Goal: Obtain resource: Obtain resource

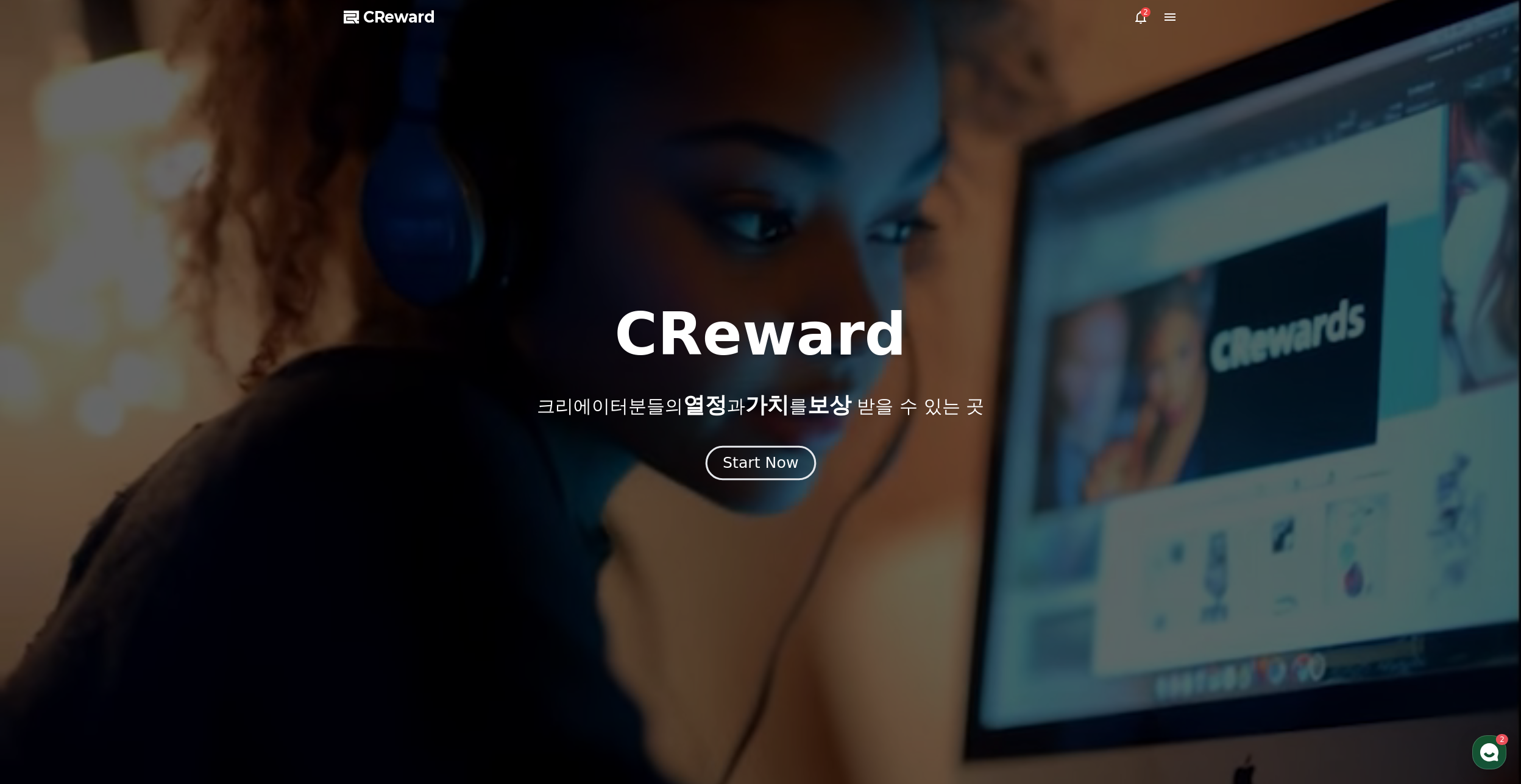
click at [761, 448] on button "Start Now" at bounding box center [760, 463] width 110 height 35
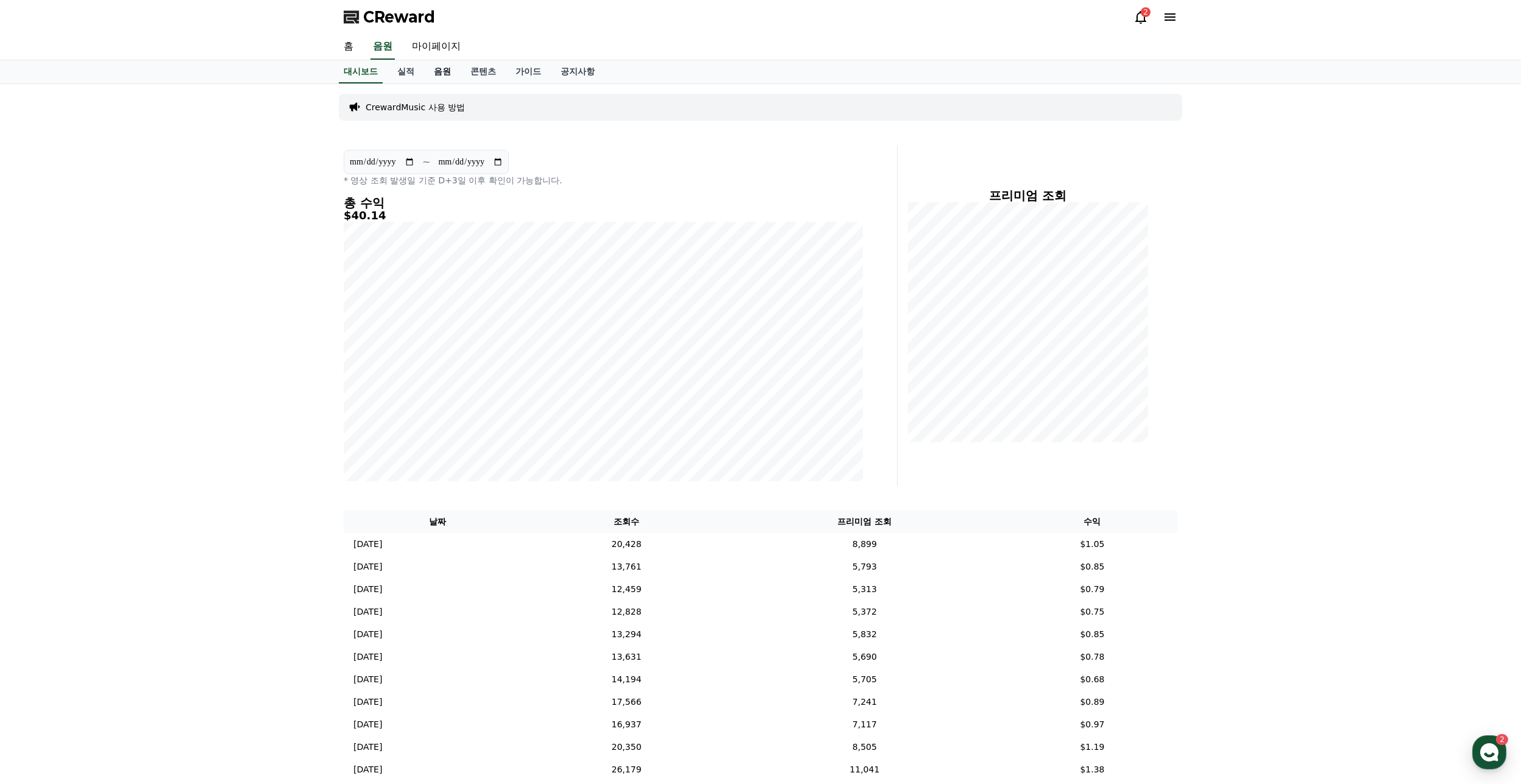
click at [444, 73] on link "음원" at bounding box center [442, 72] width 37 height 23
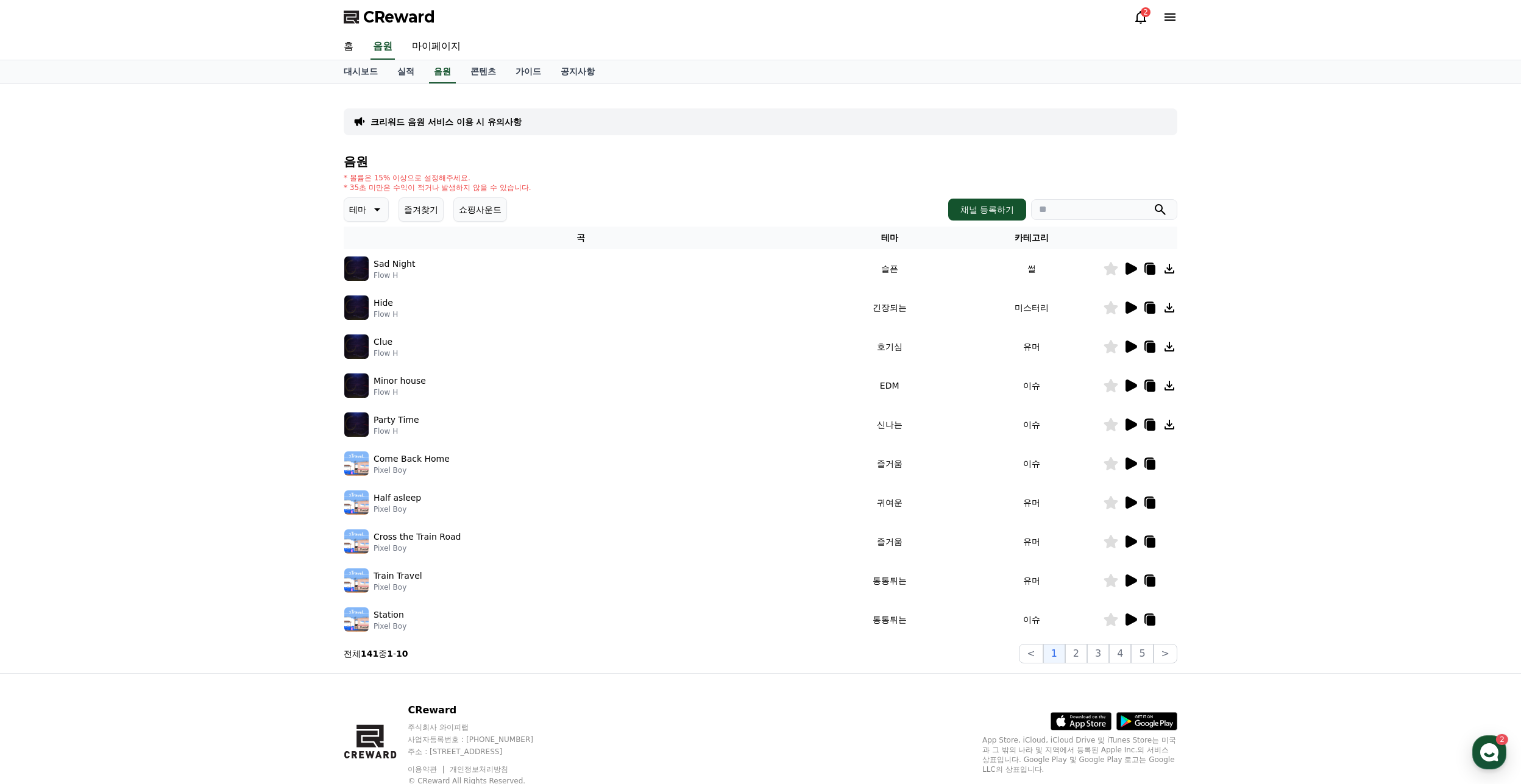
click at [347, 209] on button "테마" at bounding box center [366, 209] width 45 height 25
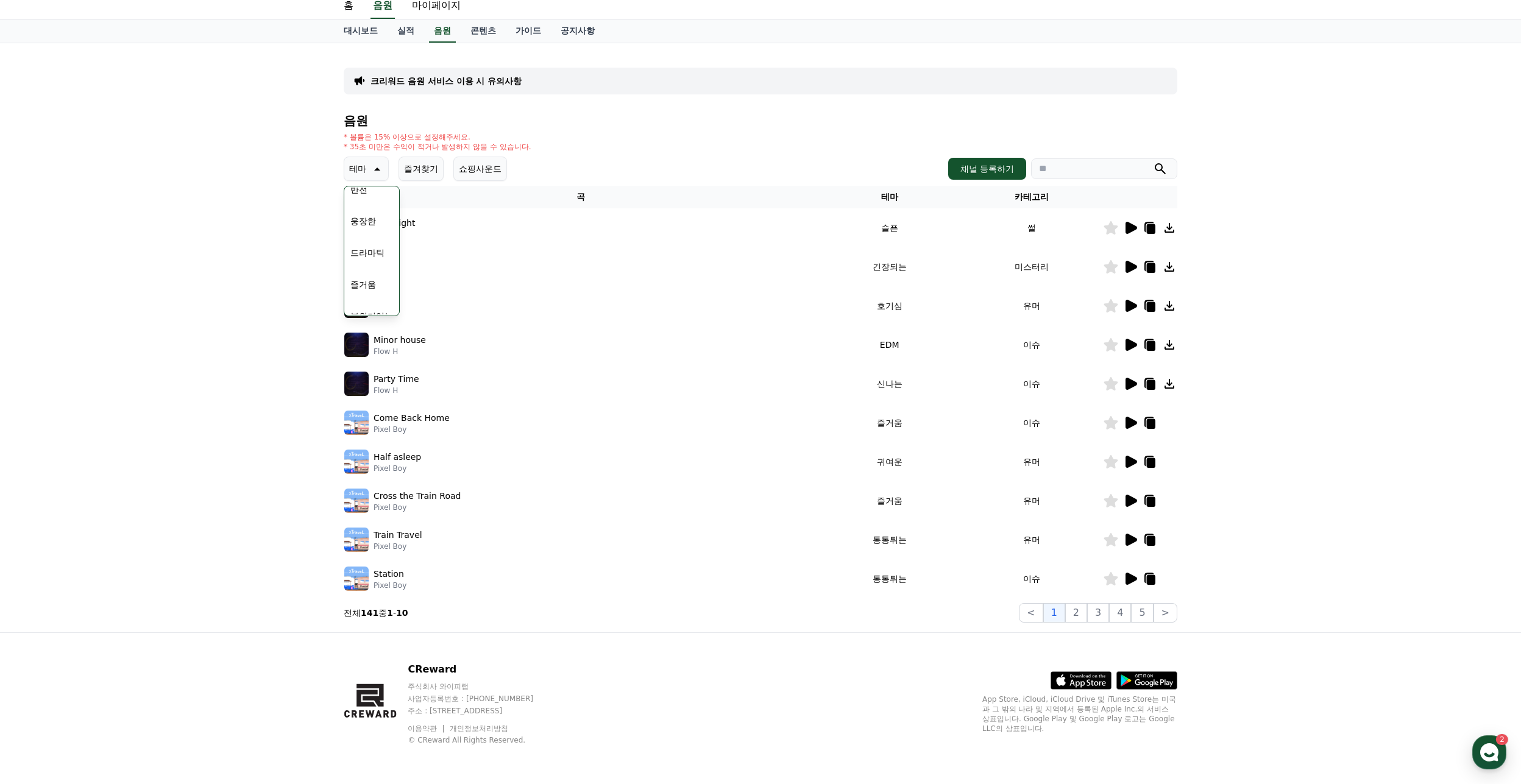
scroll to position [243, 0]
click at [368, 215] on button "웅장한" at bounding box center [363, 210] width 35 height 26
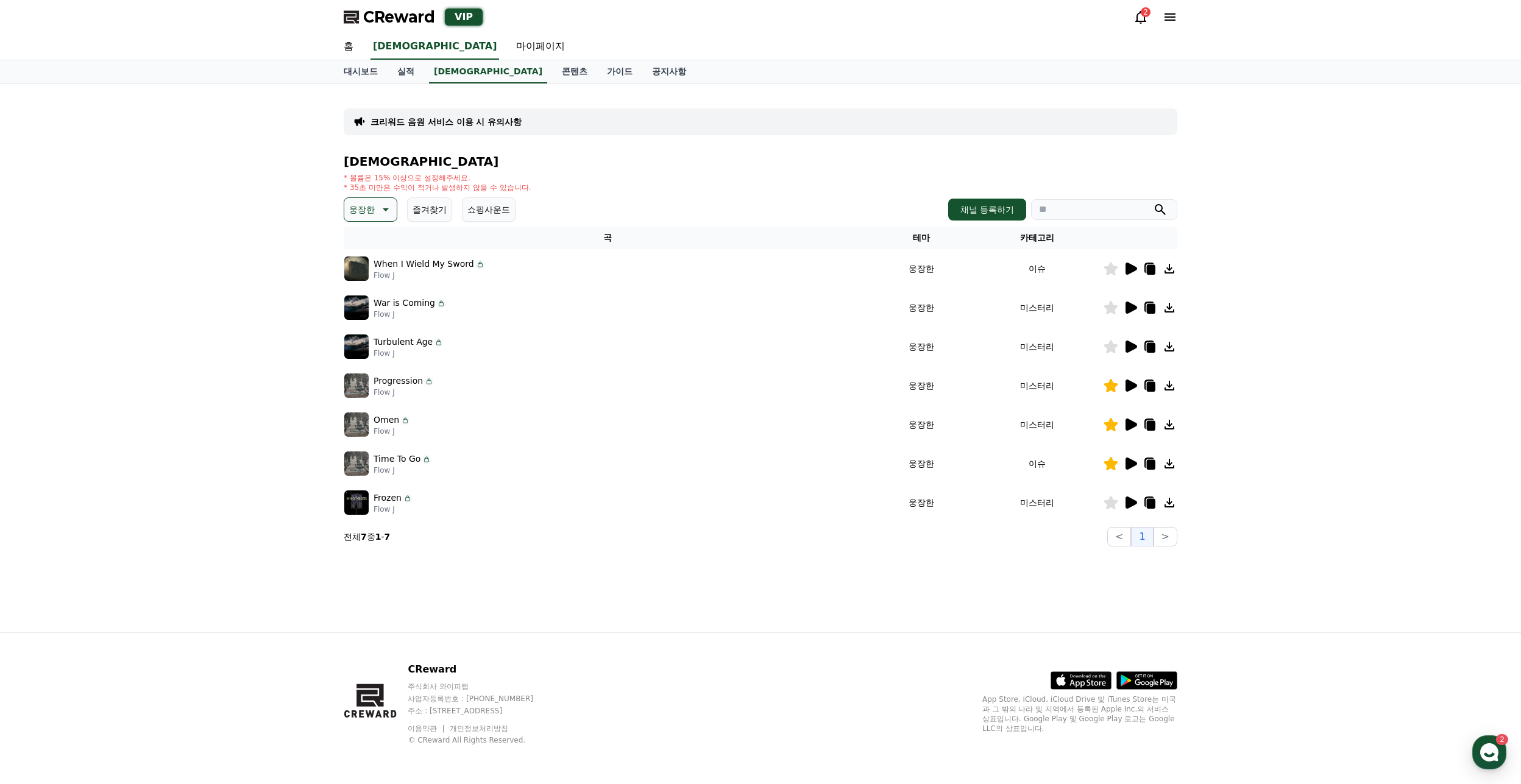
click at [1128, 384] on icon at bounding box center [1132, 386] width 12 height 12
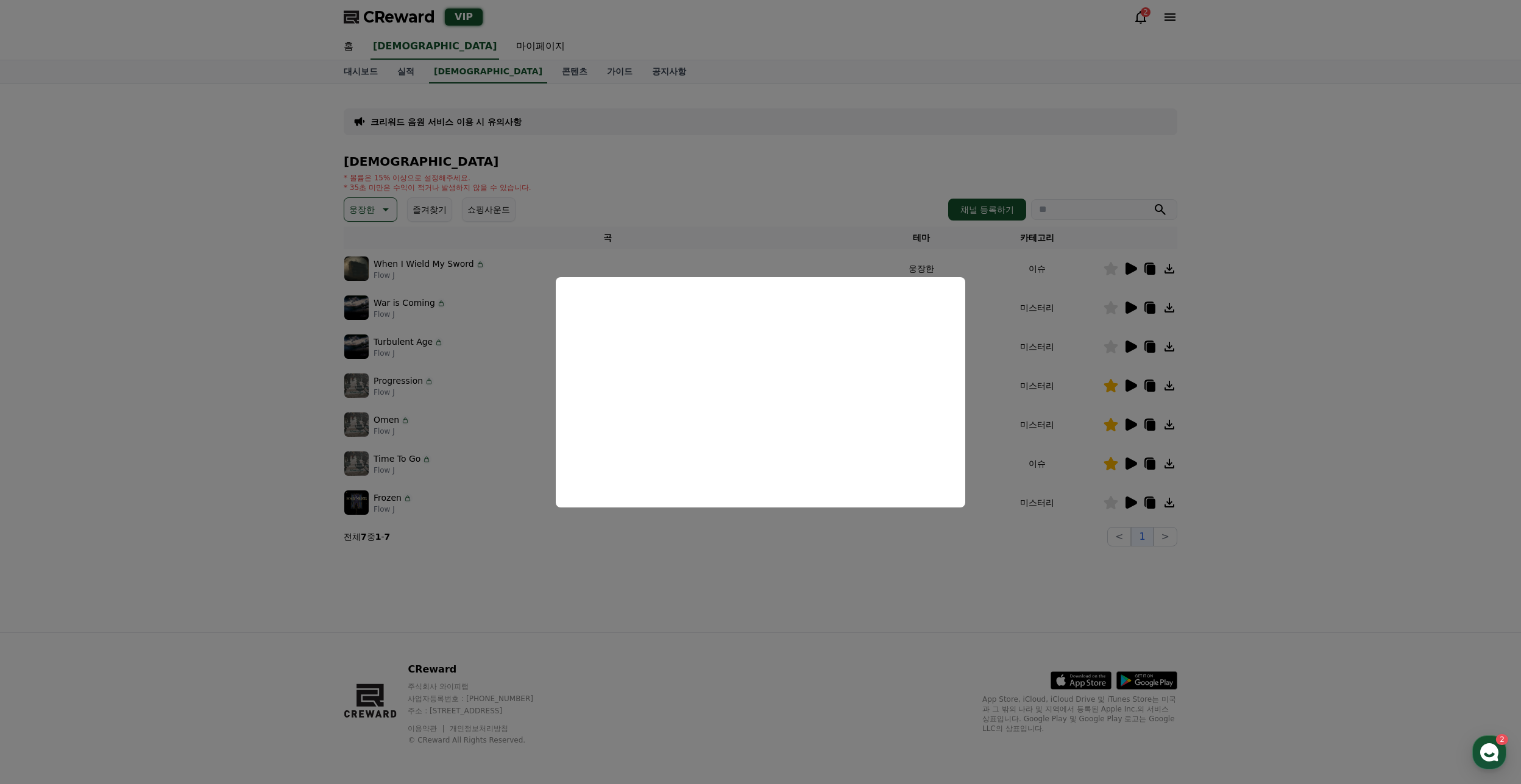
click at [725, 563] on button "close modal" at bounding box center [760, 392] width 1521 height 784
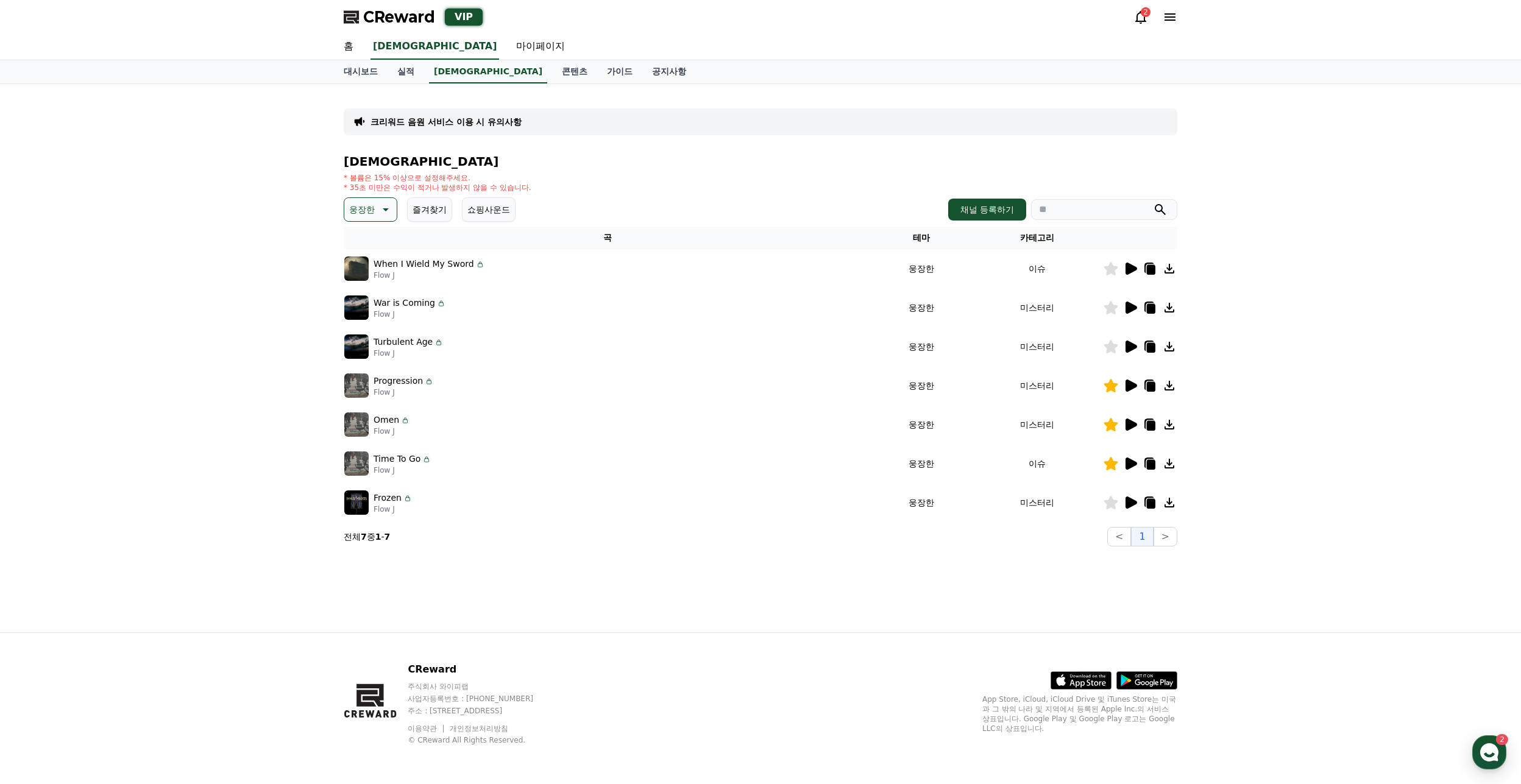
click at [1133, 426] on icon at bounding box center [1132, 424] width 12 height 12
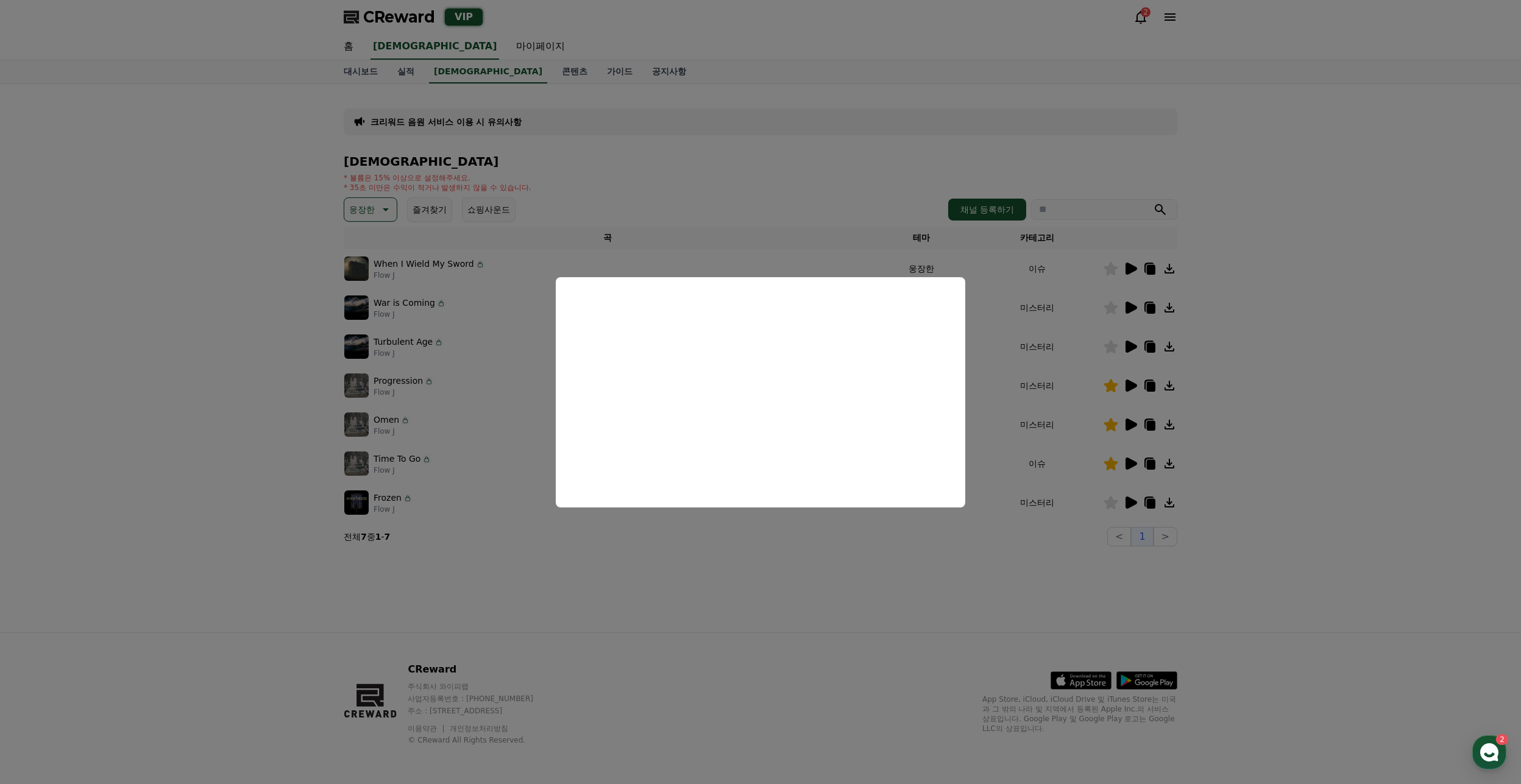
click at [792, 521] on button "close modal" at bounding box center [760, 392] width 1521 height 784
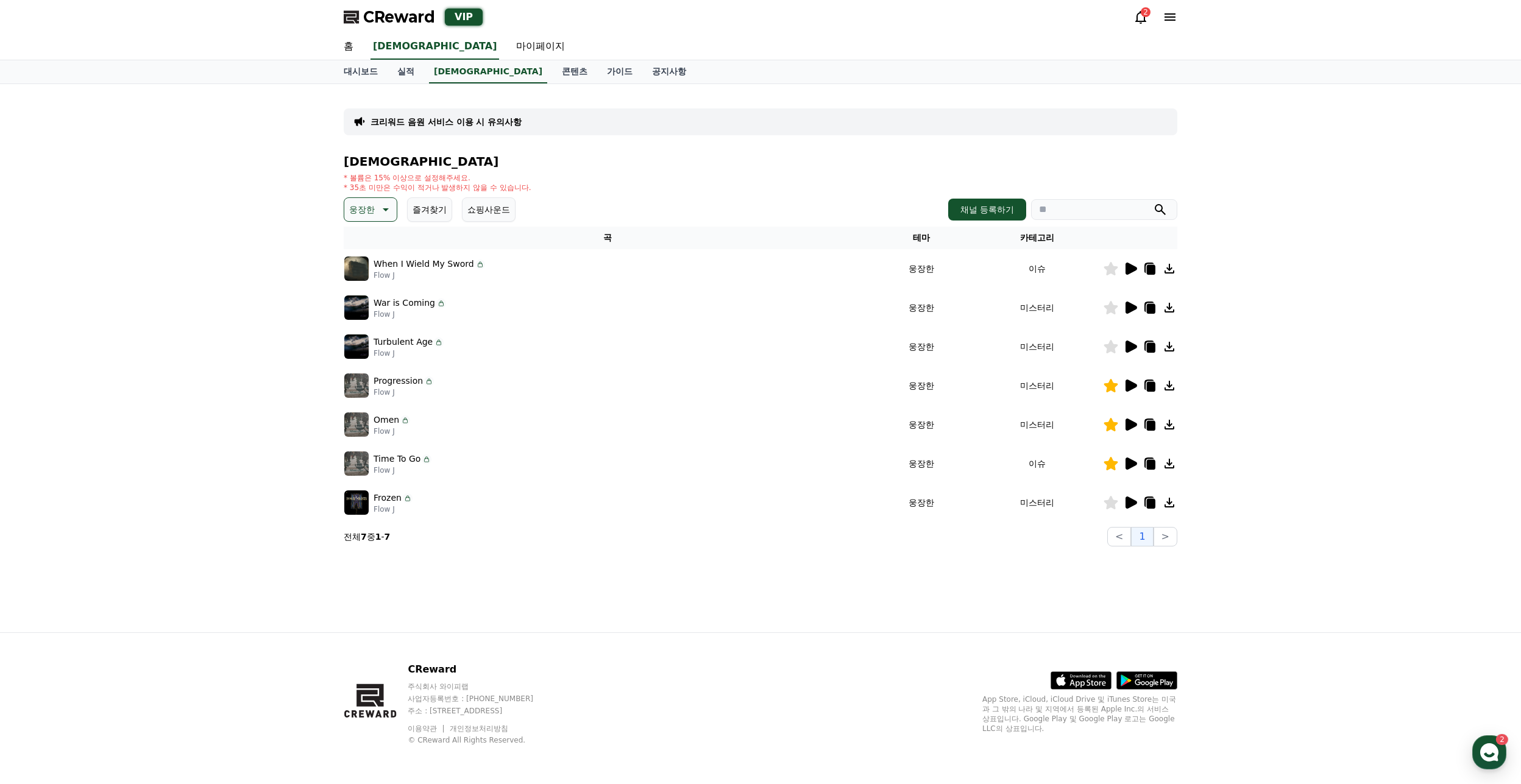
click at [1133, 465] on icon at bounding box center [1132, 464] width 12 height 12
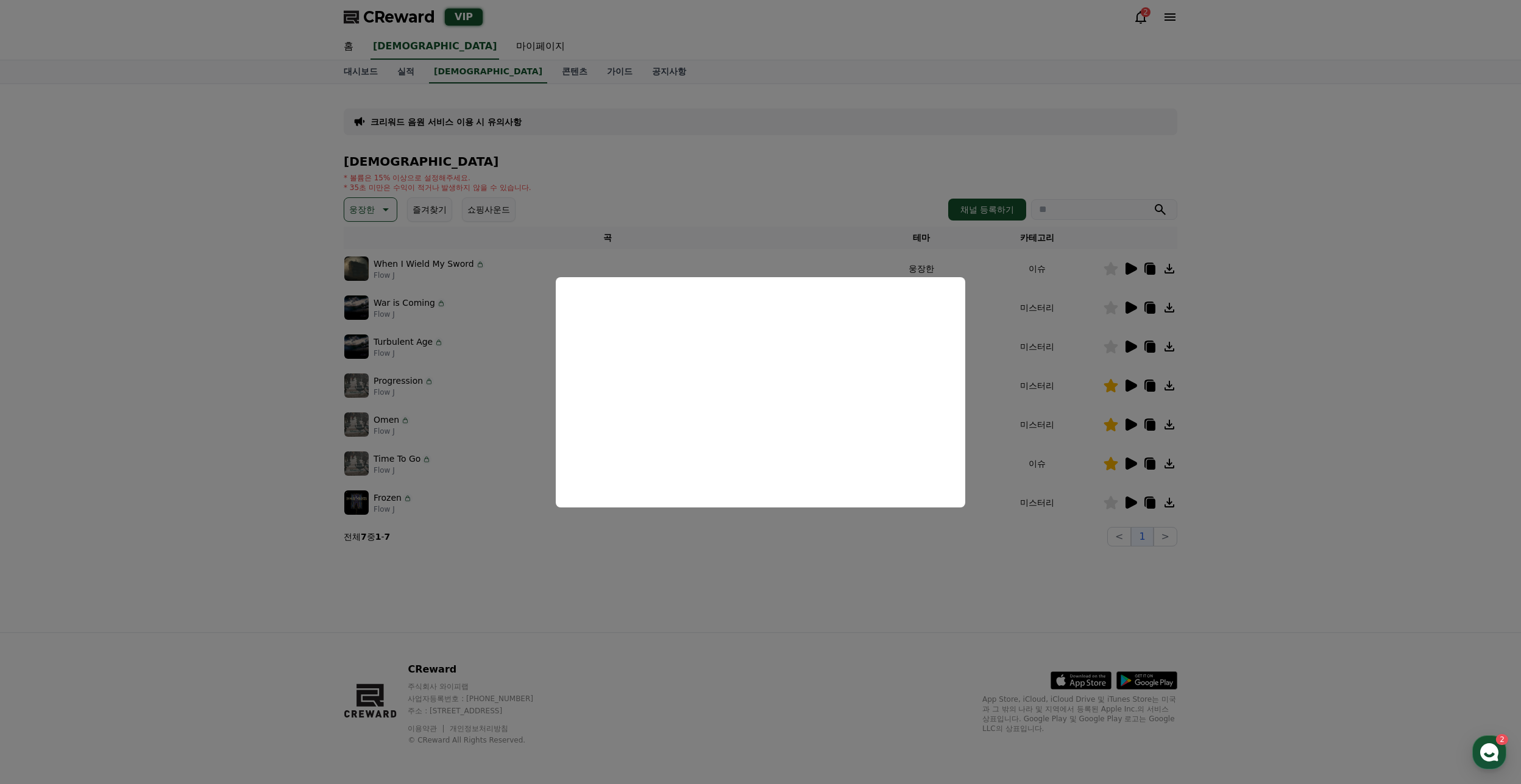
click at [780, 576] on button "close modal" at bounding box center [760, 392] width 1521 height 784
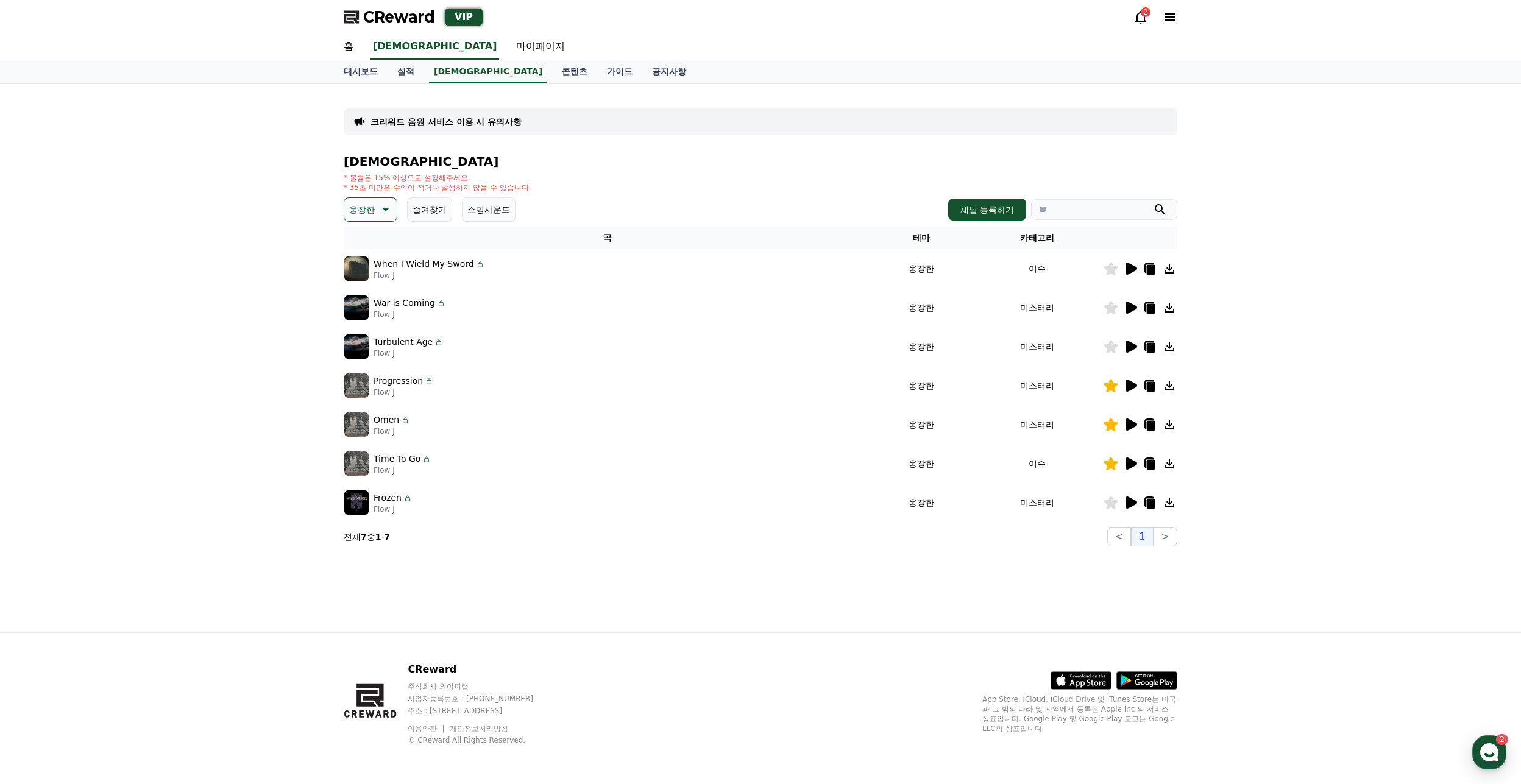
click at [1127, 340] on icon at bounding box center [1130, 347] width 15 height 15
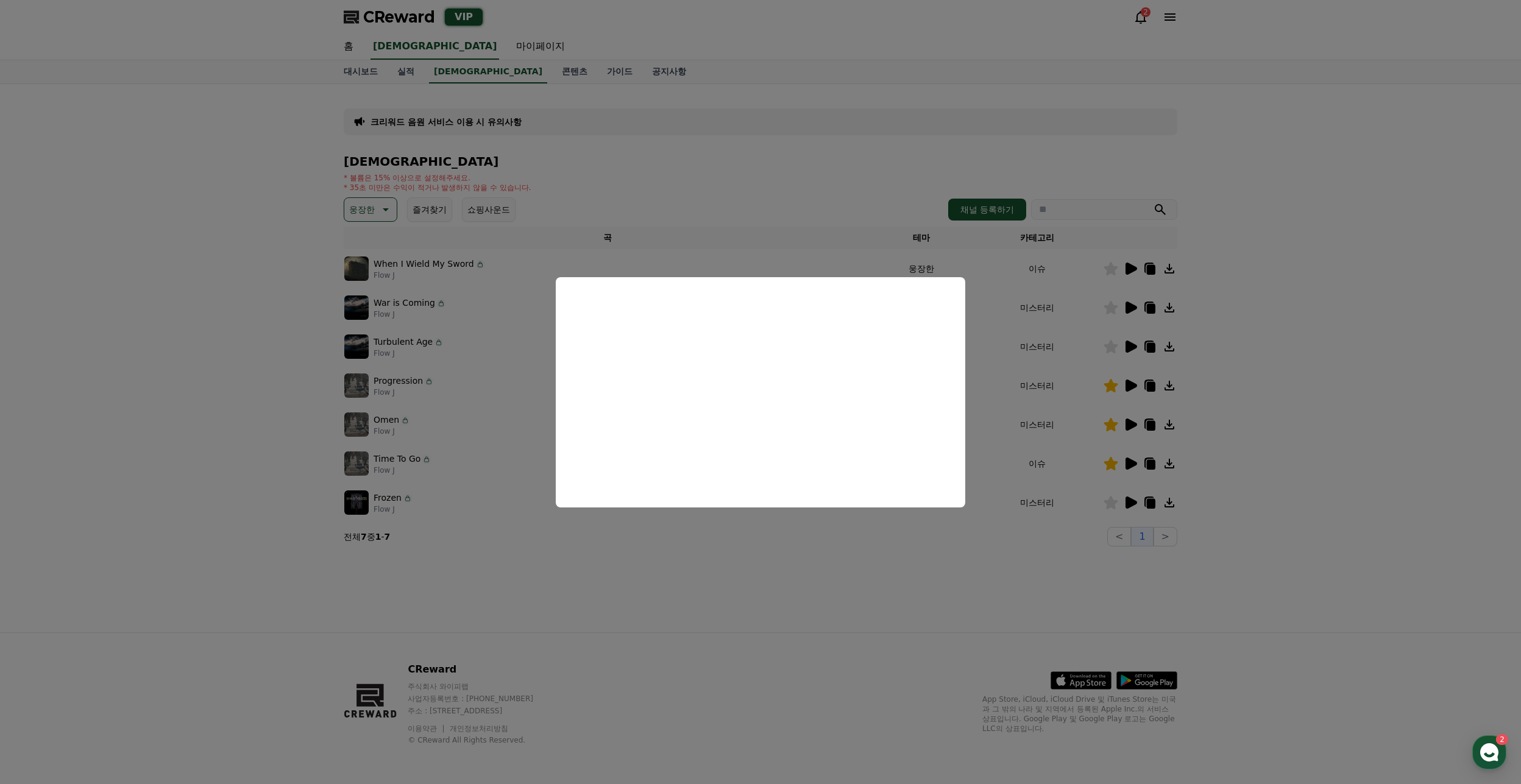
click at [1089, 539] on button "close modal" at bounding box center [760, 392] width 1521 height 784
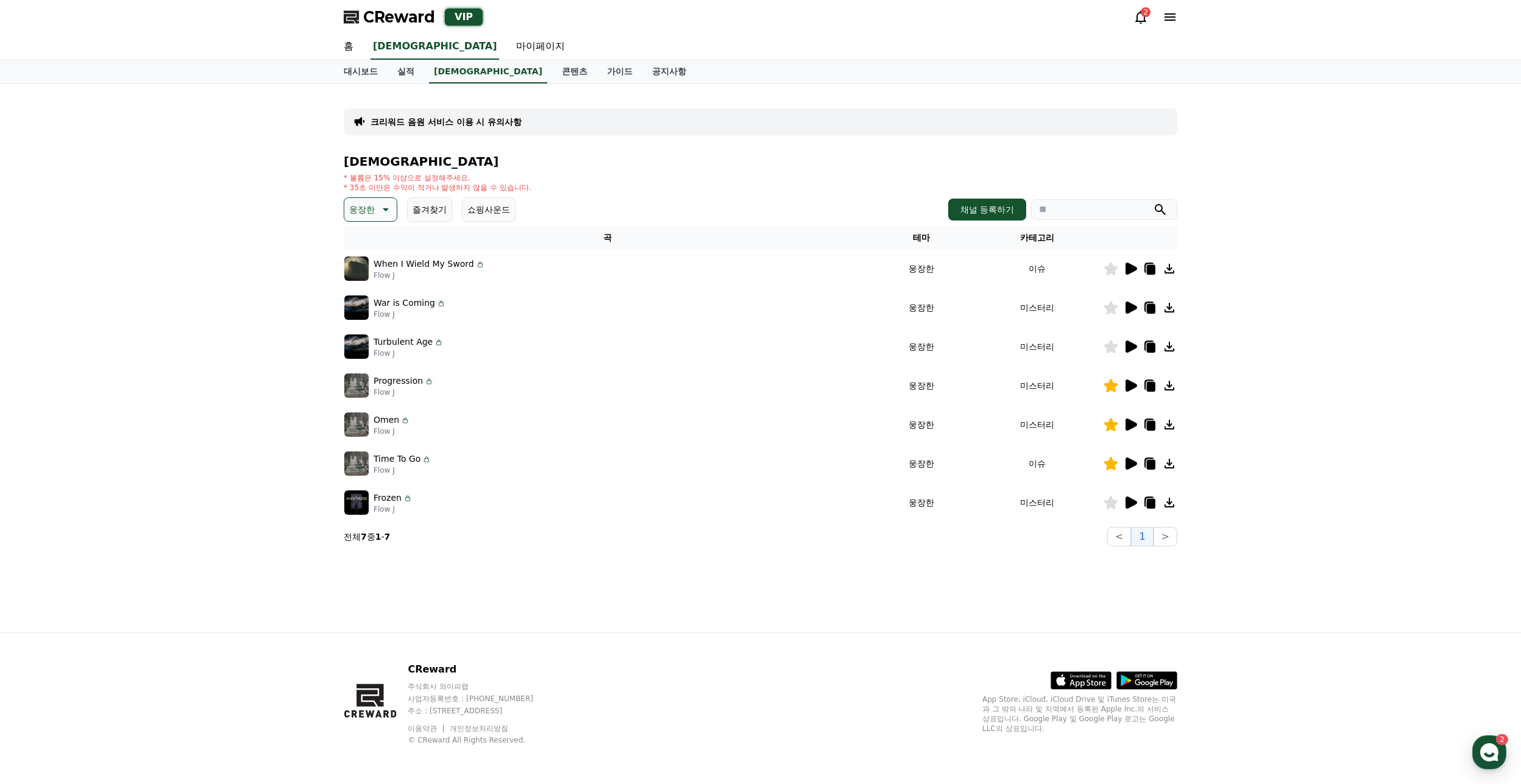
click at [1129, 306] on icon at bounding box center [1132, 307] width 12 height 12
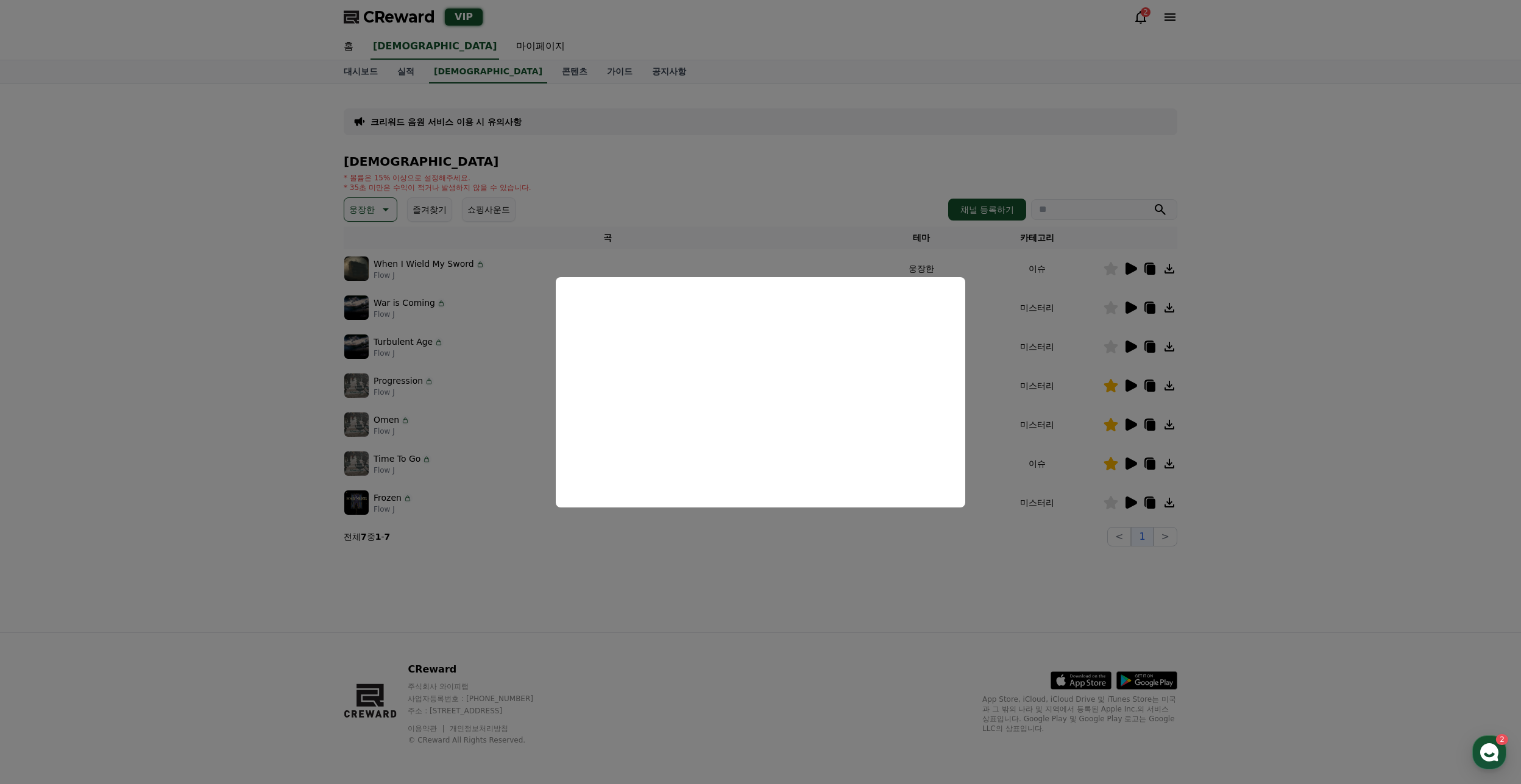
click at [1228, 172] on button "close modal" at bounding box center [760, 392] width 1521 height 784
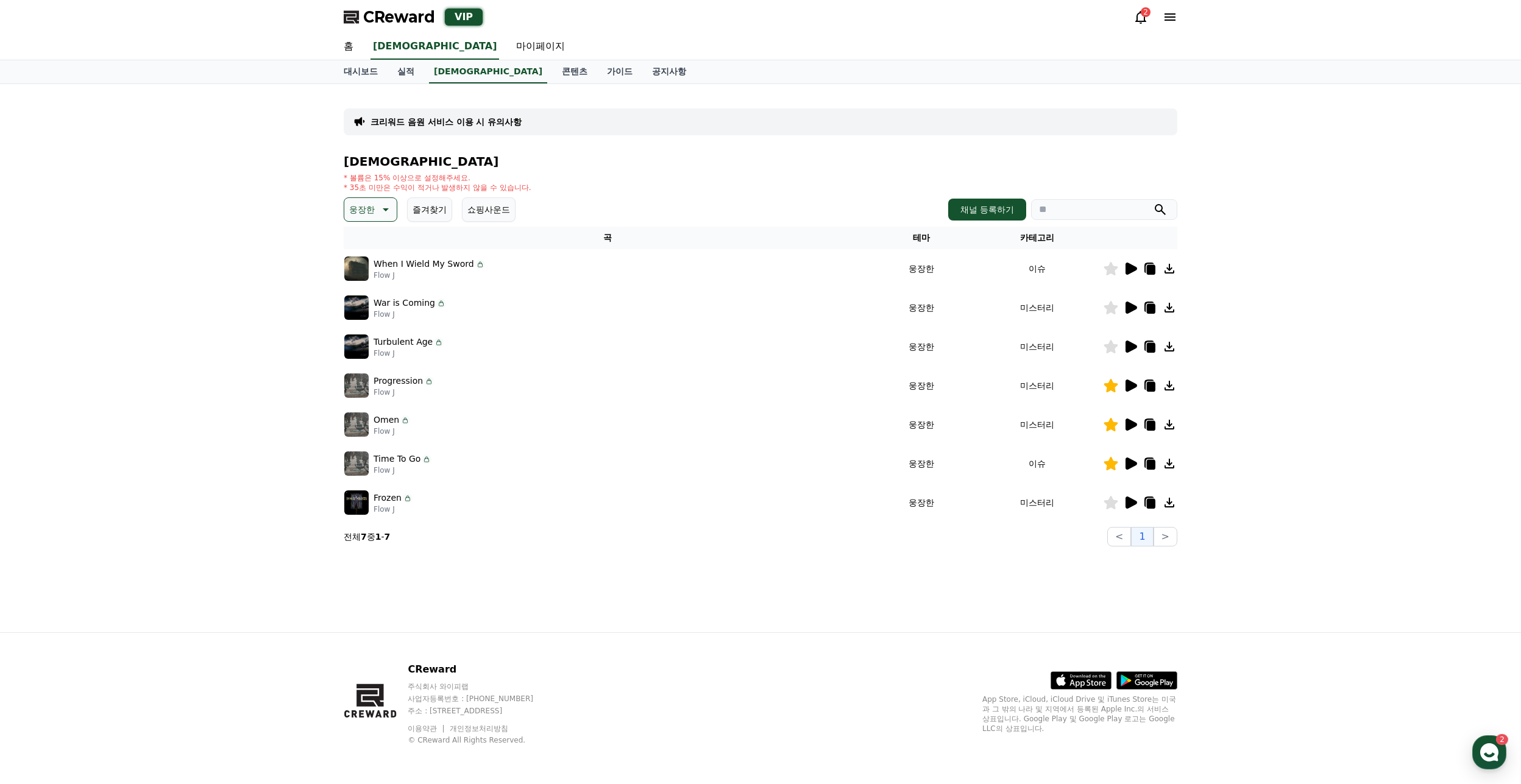
click at [1132, 267] on icon at bounding box center [1132, 269] width 12 height 12
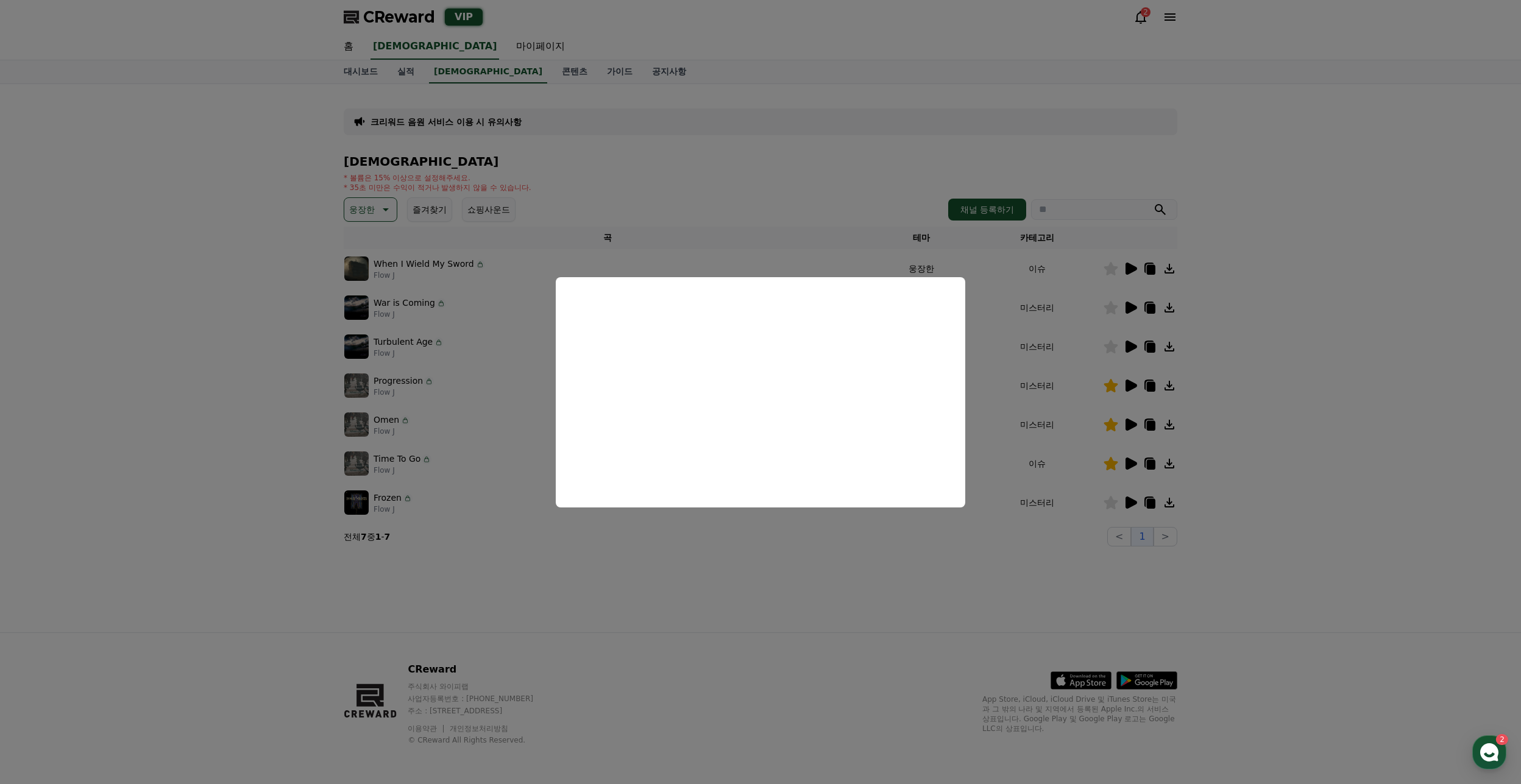
click at [1089, 565] on button "close modal" at bounding box center [760, 392] width 1521 height 784
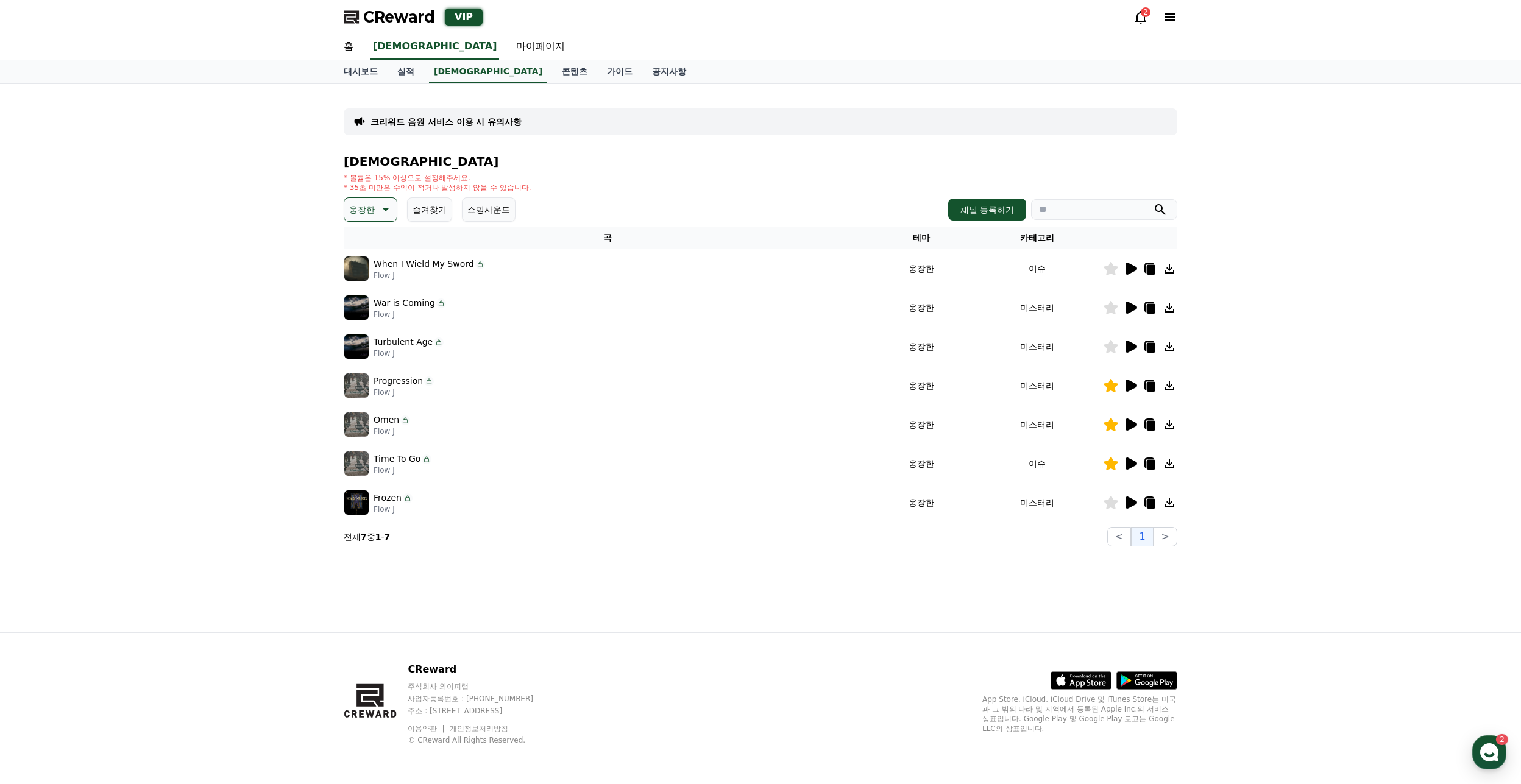
click at [1153, 424] on icon at bounding box center [1151, 425] width 9 height 9
